Goal: Transaction & Acquisition: Purchase product/service

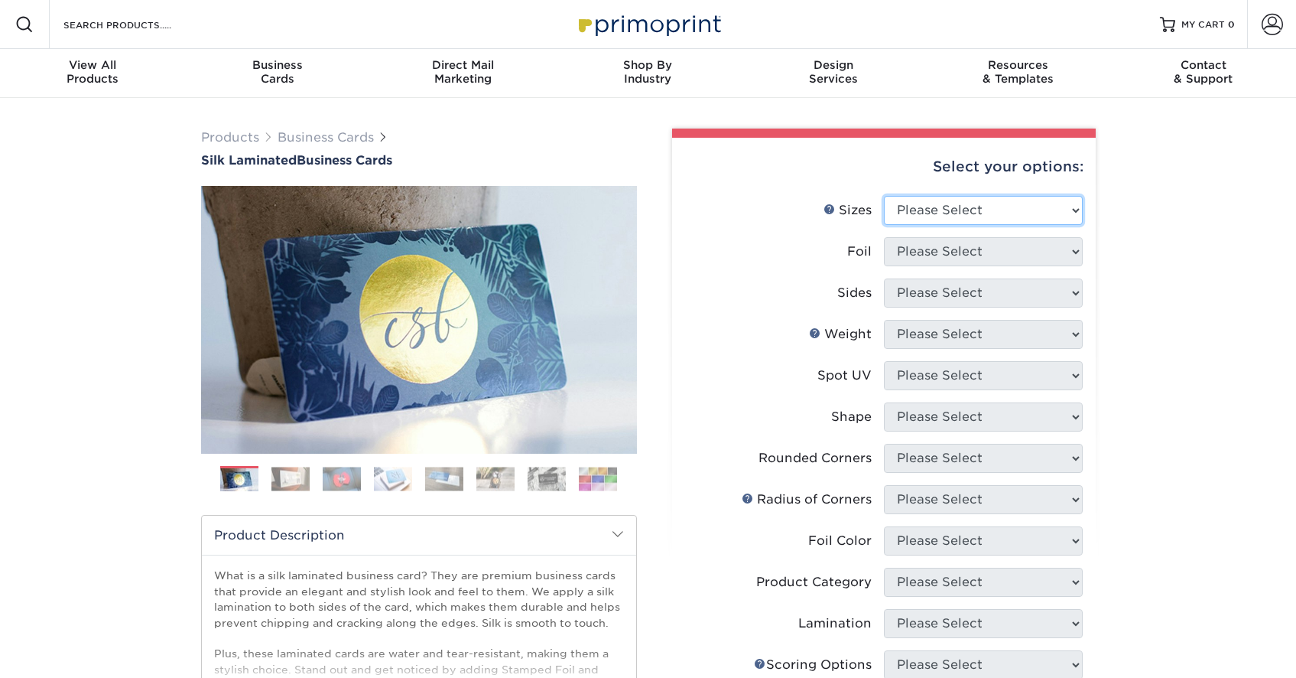
click at [959, 206] on select "Please Select 1.5" x 3.5" - Mini 1.75" x 3.5" - Mini 2" x 2" - Square 2" x 3" -…" at bounding box center [983, 210] width 199 height 29
select select "2.00x3.50"
click at [884, 196] on select "Please Select 1.5" x 3.5" - Mini 1.75" x 3.5" - Mini 2" x 2" - Square 2" x 3" -…" at bounding box center [983, 210] width 199 height 29
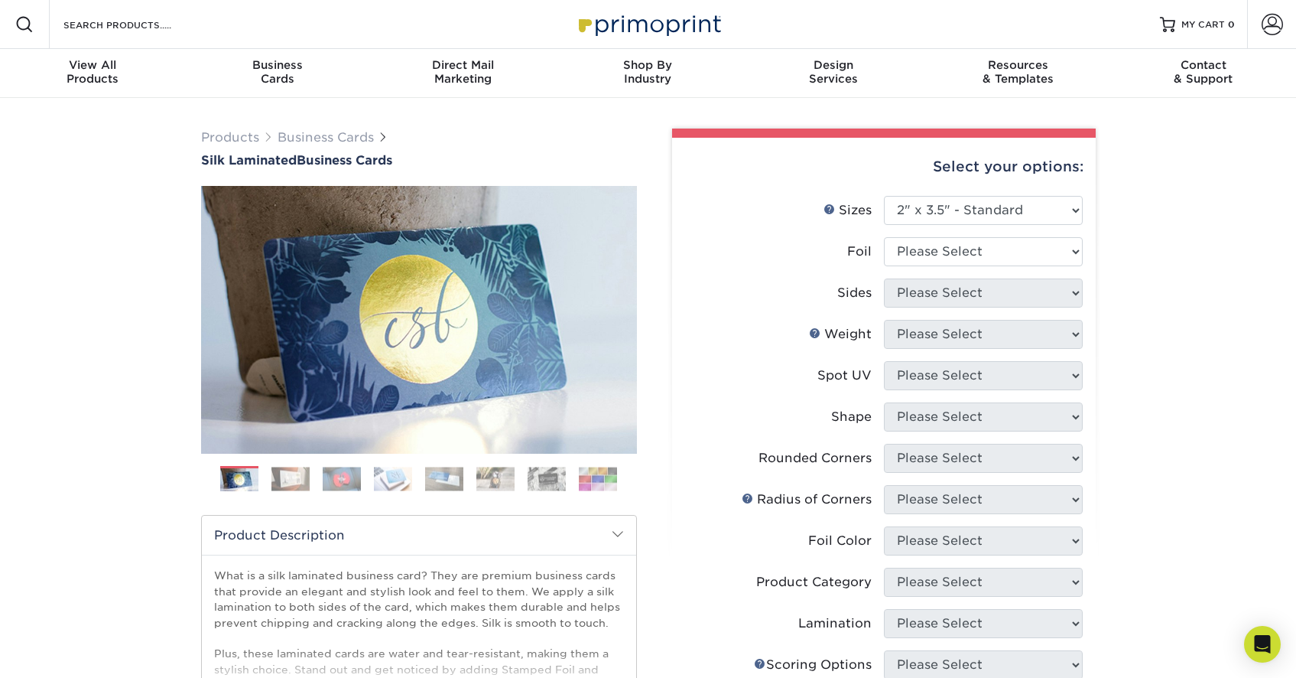
scroll to position [7, 0]
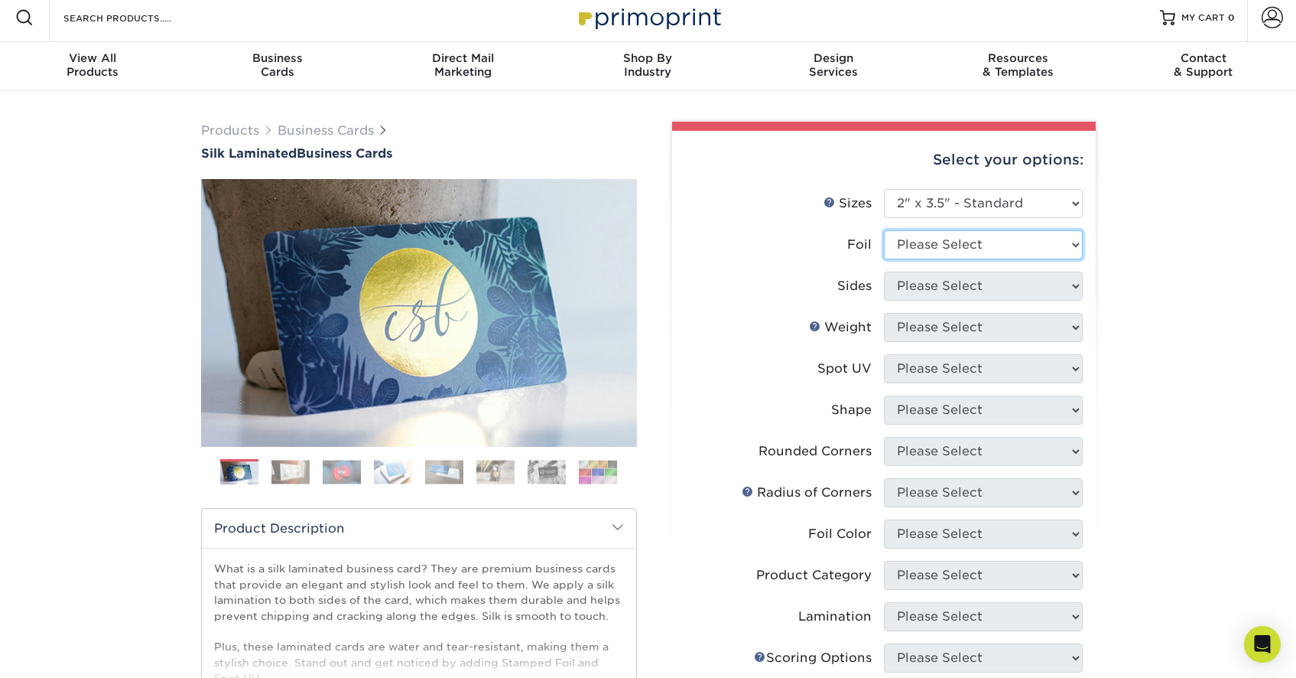
click at [928, 254] on select "Please Select Yes No" at bounding box center [983, 244] width 199 height 29
select select "0"
click at [884, 230] on select "Please Select Yes No" at bounding box center [983, 244] width 199 height 29
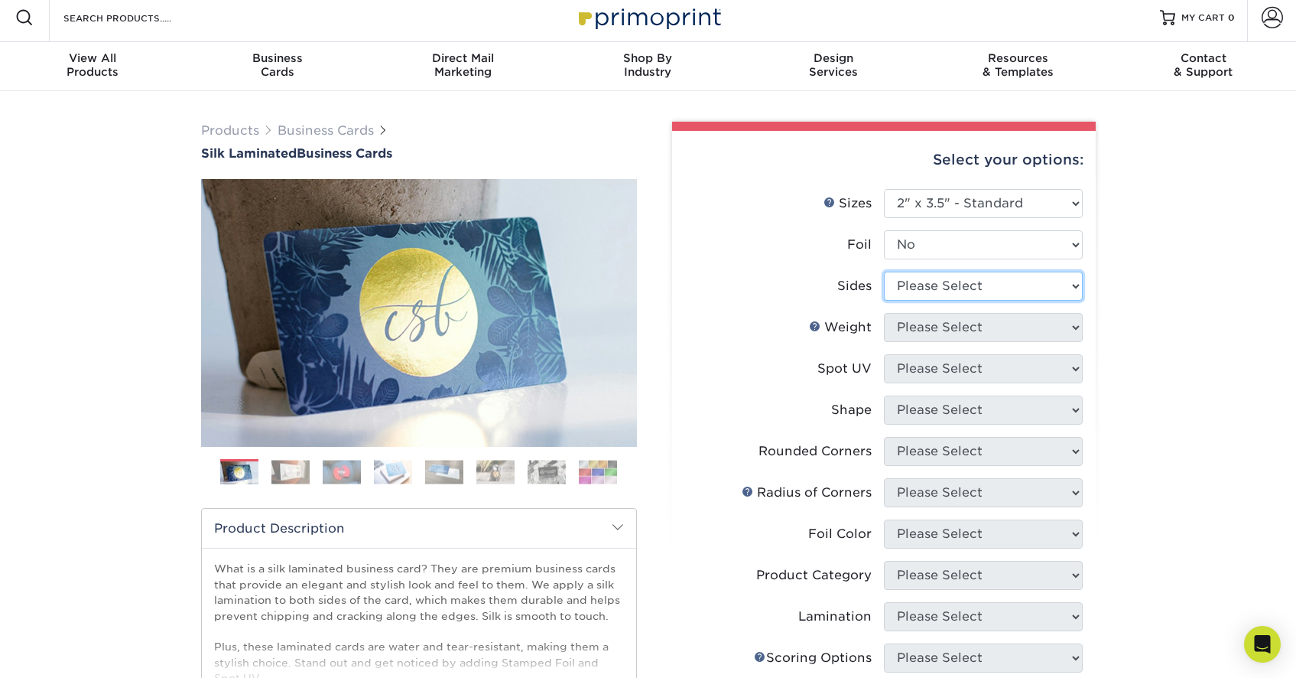
click at [926, 282] on select "Please Select Print Both Sides Print Front Only" at bounding box center [983, 285] width 199 height 29
select select "13abbda7-1d64-4f25-8bb2-c179b224825d"
click at [884, 271] on select "Please Select Print Both Sides Print Front Only" at bounding box center [983, 285] width 199 height 29
click at [928, 324] on select "Please Select 16PT" at bounding box center [983, 327] width 199 height 29
select select "16PT"
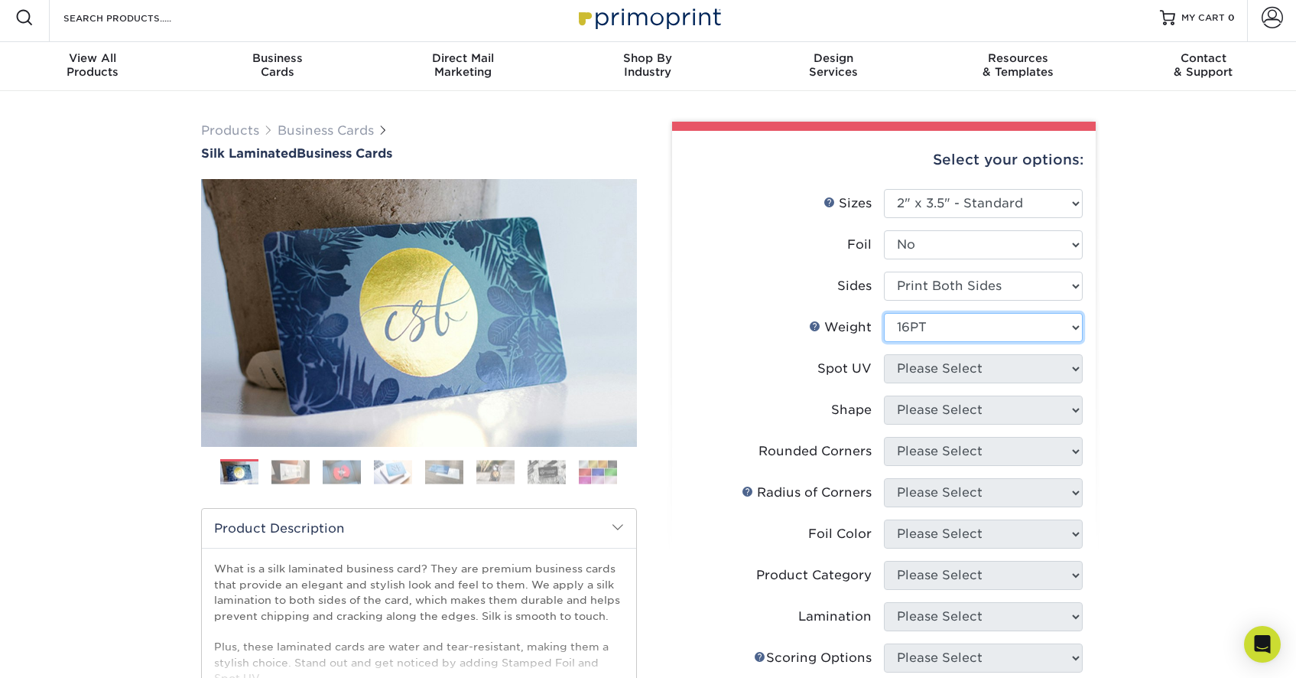
click at [884, 313] on select "Please Select 16PT" at bounding box center [983, 327] width 199 height 29
click at [934, 369] on select "Please Select No Spot UV Front and Back (Both Sides) Front Only Back Only" at bounding box center [983, 368] width 199 height 29
select select "3"
click at [884, 354] on select "Please Select No Spot UV Front and Back (Both Sides) Front Only Back Only" at bounding box center [983, 368] width 199 height 29
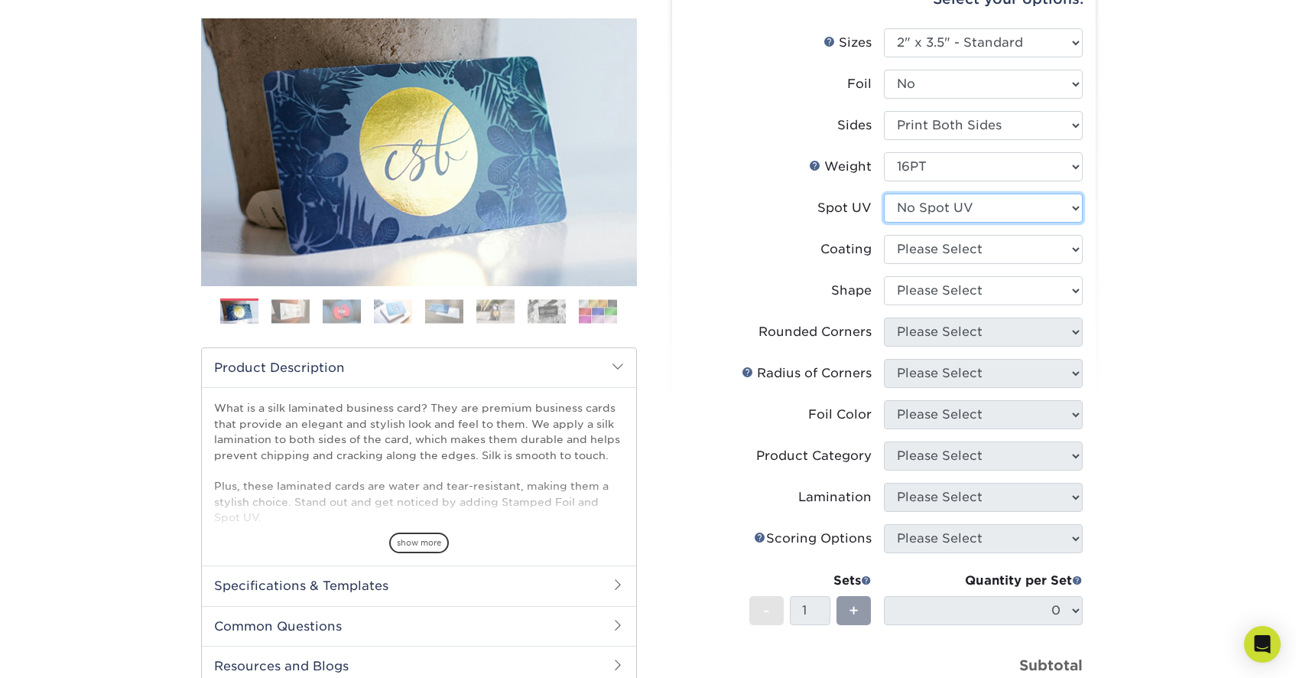
scroll to position [169, 0]
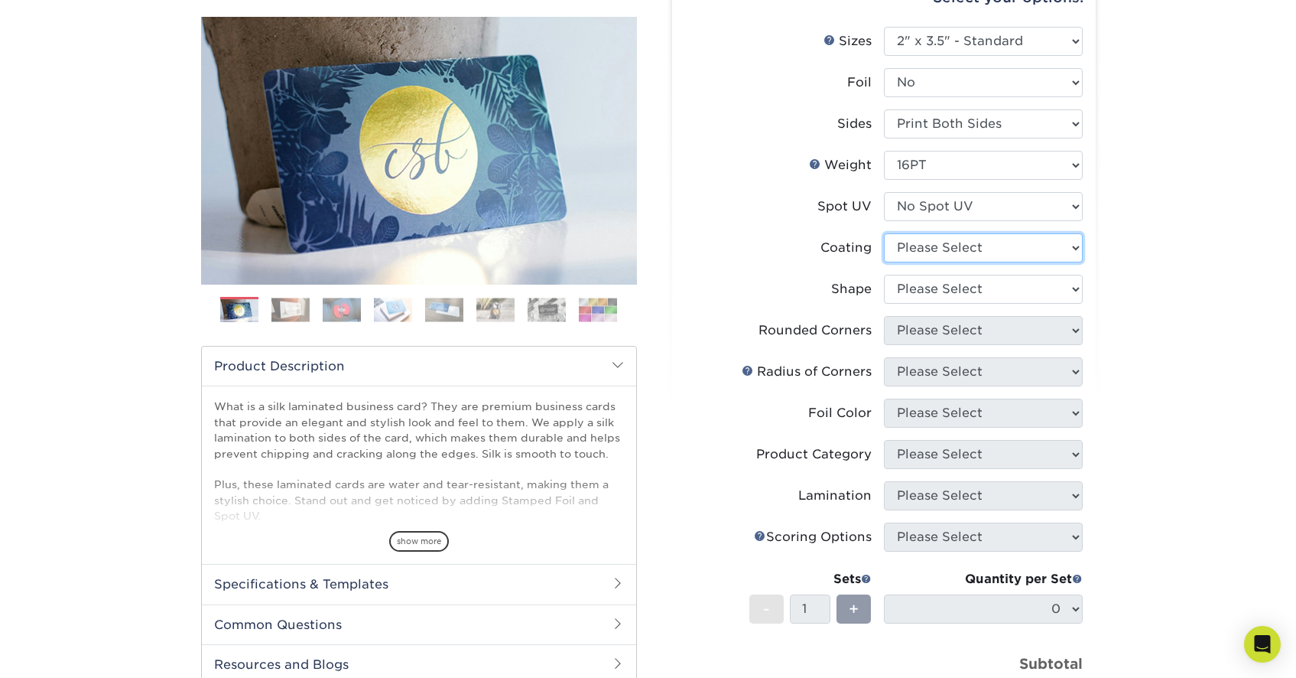
click at [917, 248] on select at bounding box center [983, 247] width 199 height 29
select select "3e7618de-abca-4bda-9f97-8b9129e913d8"
click at [884, 233] on select at bounding box center [983, 247] width 199 height 29
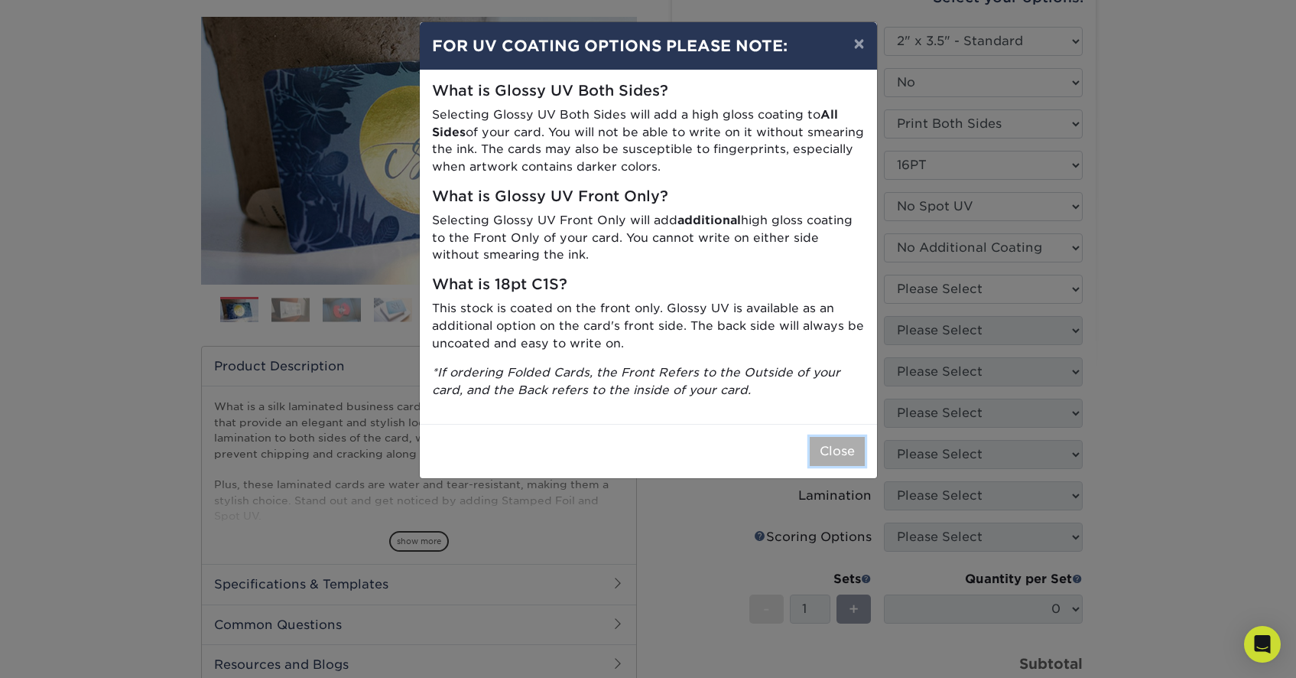
click at [838, 448] on button "Close" at bounding box center [837, 451] width 55 height 29
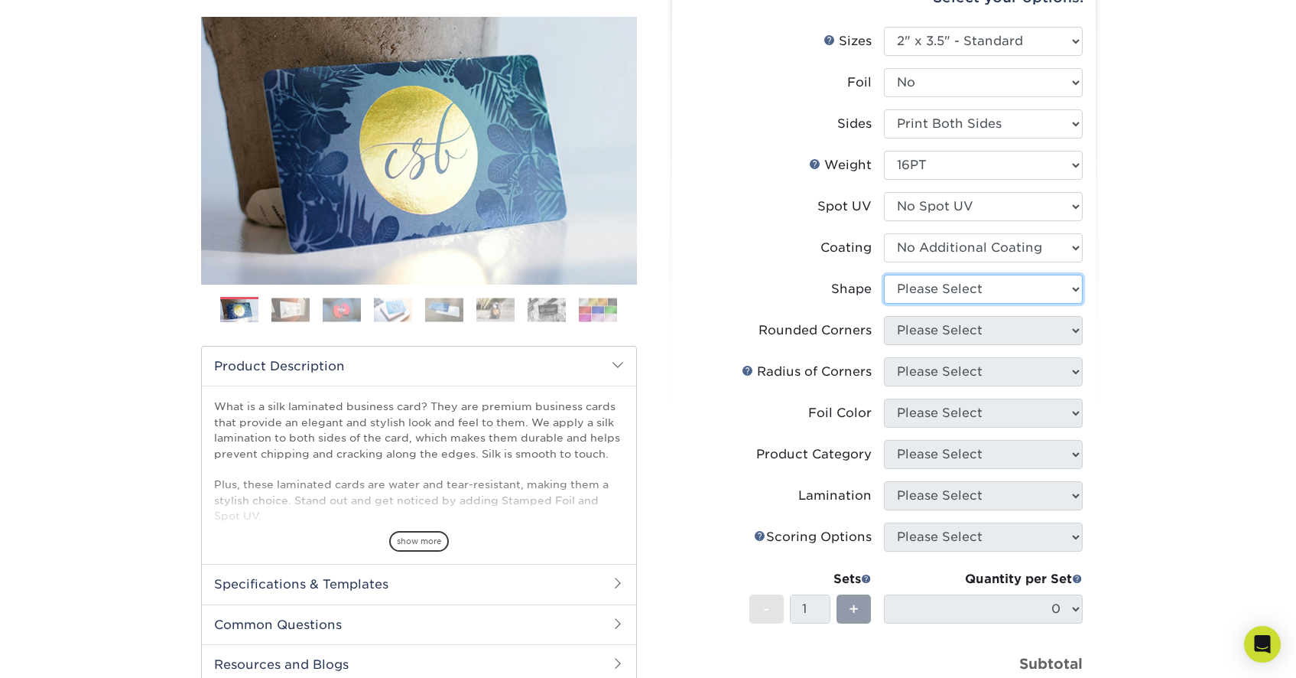
click at [929, 295] on select "Please Select Standard Oval" at bounding box center [983, 289] width 199 height 29
select select "standard"
click at [884, 275] on select "Please Select Standard Oval" at bounding box center [983, 289] width 199 height 29
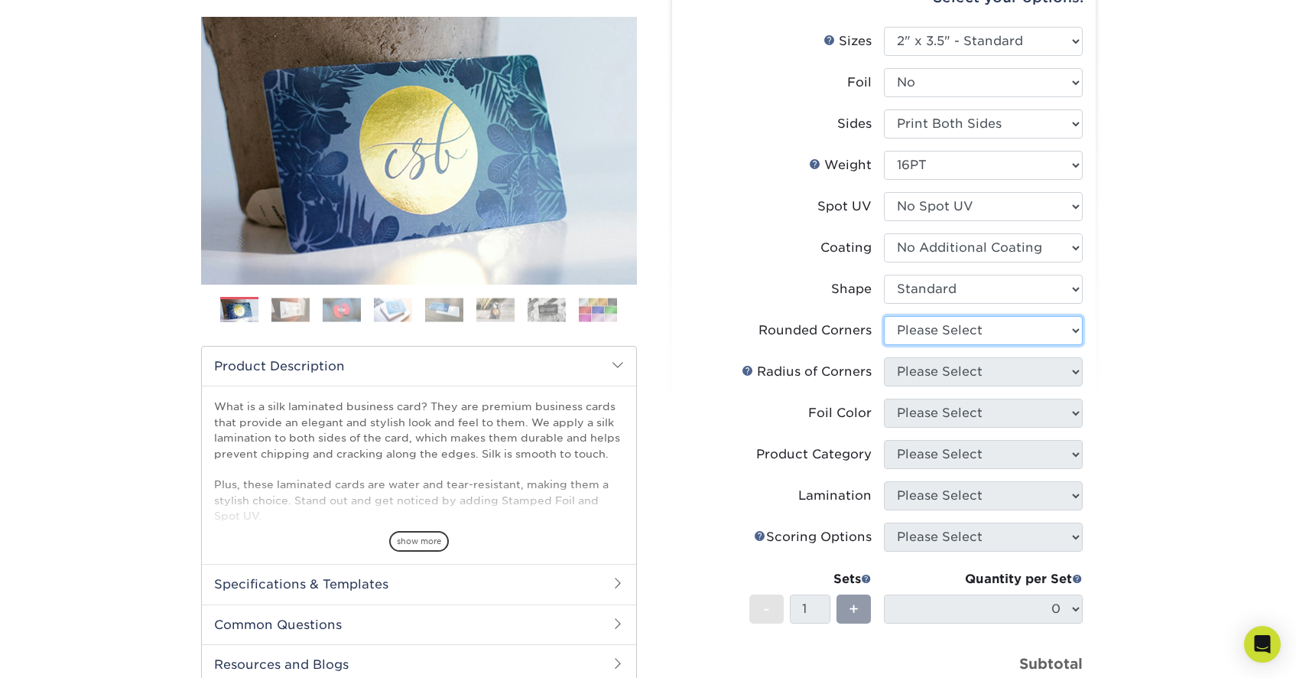
click at [925, 327] on select "Please Select Yes - Round 2 Corners Yes - Round 4 Corners No" at bounding box center [983, 330] width 199 height 29
select select "7672df9e-0e0a-464d-8e1f-920c575e4da3"
click at [884, 316] on select "Please Select Yes - Round 2 Corners Yes - Round 4 Corners No" at bounding box center [983, 330] width 199 height 29
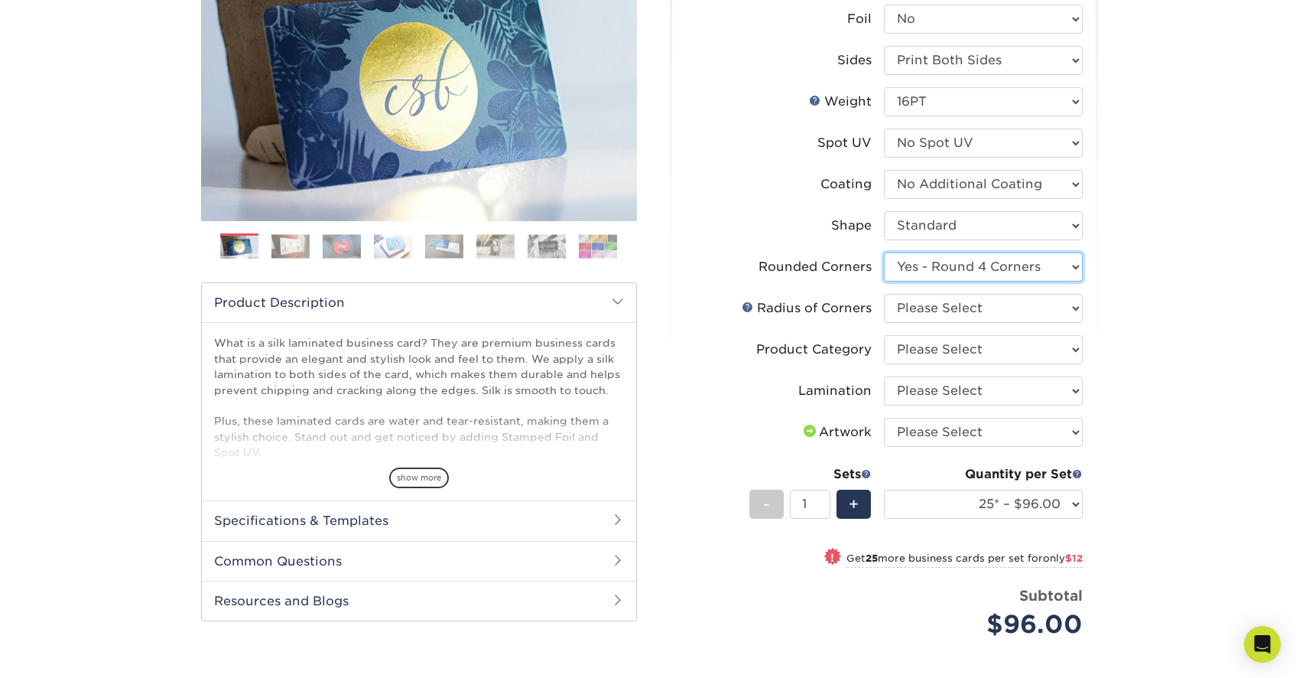
scroll to position [234, 0]
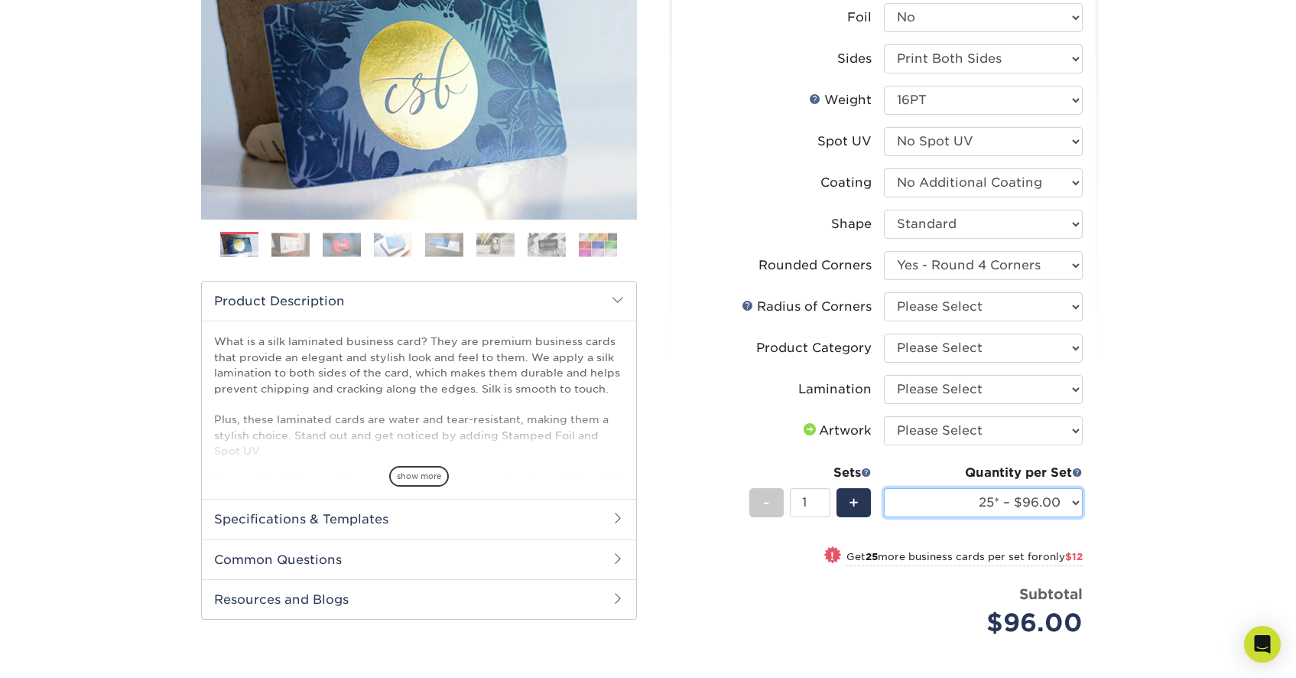
click at [1071, 500] on select "25* – $96.00 50* – $108.00 75* – $120.00 100* – $128.00 250* – $136.00 500 – $1…" at bounding box center [983, 502] width 199 height 29
